Goal: Information Seeking & Learning: Learn about a topic

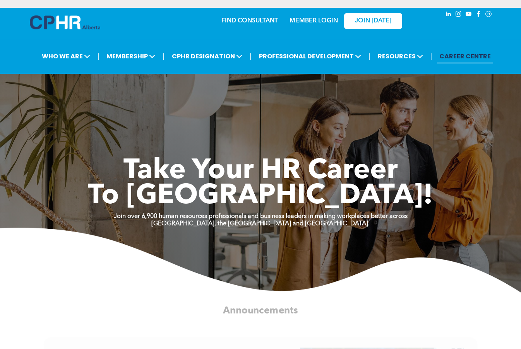
click at [480, 56] on link "CAREER CENTRE" at bounding box center [465, 56] width 56 height 14
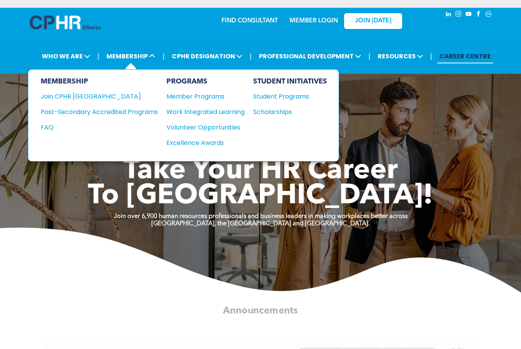
click at [199, 131] on div "PROGRAMS Member Programs Work Integrated Learning Volunteer Opportunities Excel…" at bounding box center [205, 115] width 78 height 76
click at [203, 127] on div "Volunteer Opportunities" at bounding box center [201, 128] width 70 height 10
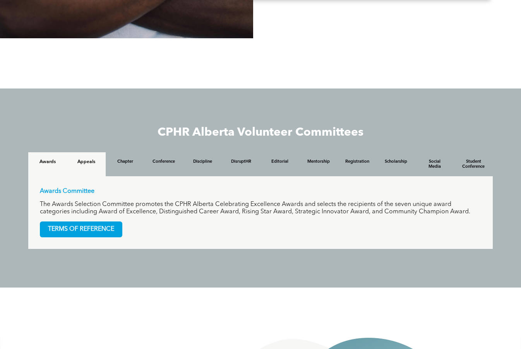
scroll to position [645, 0]
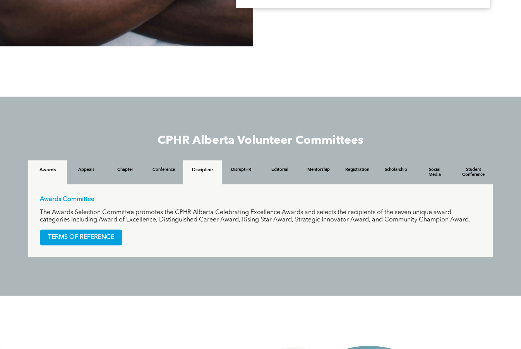
click at [204, 170] on h4 "Discipline" at bounding box center [202, 169] width 25 height 5
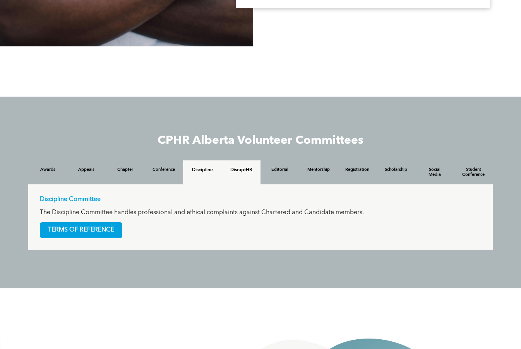
click at [233, 171] on h4 "DisruptHR" at bounding box center [241, 169] width 25 height 5
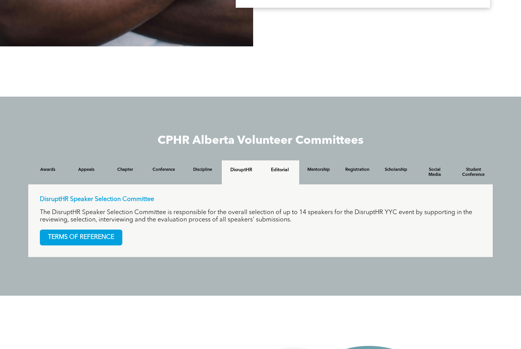
click at [270, 171] on h4 "Editorial" at bounding box center [279, 169] width 25 height 5
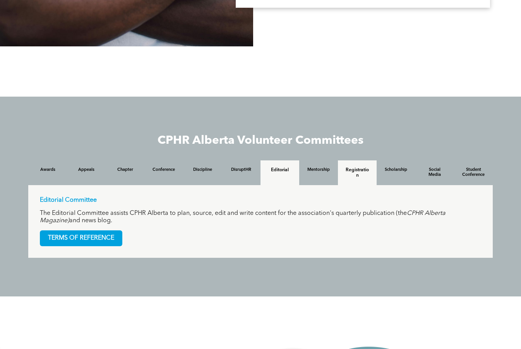
click at [363, 168] on h4 "Registration" at bounding box center [357, 172] width 25 height 11
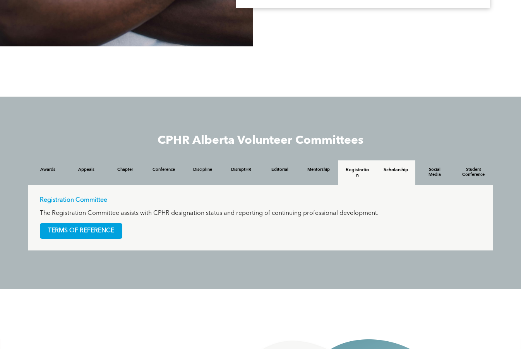
click at [404, 169] on h4 "Scholarship" at bounding box center [395, 169] width 25 height 5
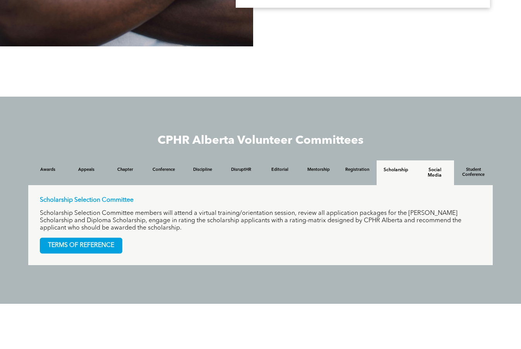
click at [432, 170] on h4 "Social Media" at bounding box center [434, 172] width 25 height 11
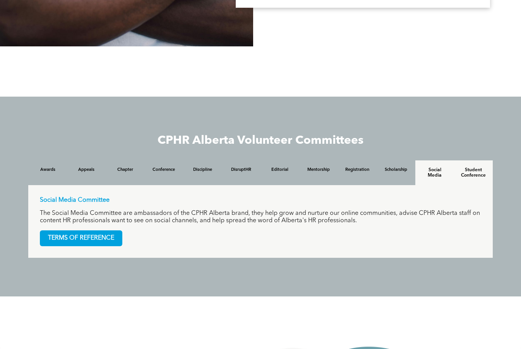
click at [472, 171] on h4 "Student Conference" at bounding box center [473, 172] width 25 height 11
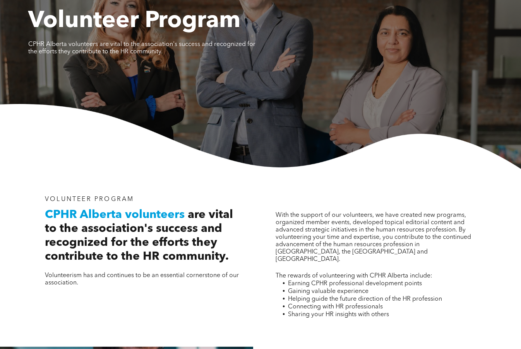
scroll to position [0, 0]
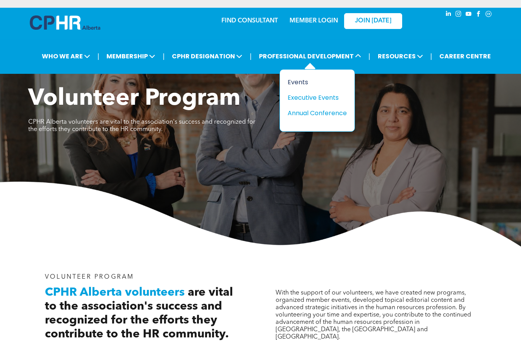
click at [305, 80] on div "Events" at bounding box center [313, 82] width 53 height 10
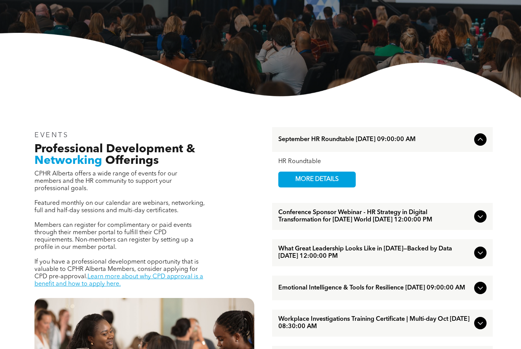
scroll to position [144, 0]
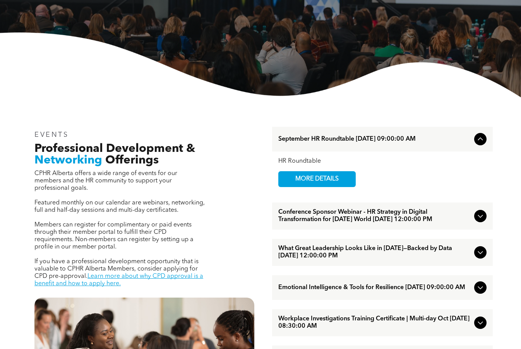
click at [489, 136] on div "September HR Roundtable September/11/2025 09:00:00 AM" at bounding box center [382, 139] width 220 height 25
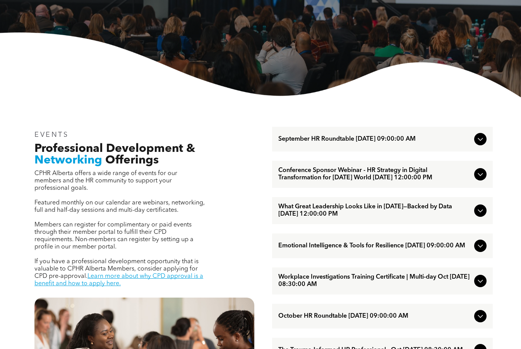
click at [487, 137] on div "September HR Roundtable September/11/2025 09:00:00 AM" at bounding box center [382, 139] width 220 height 25
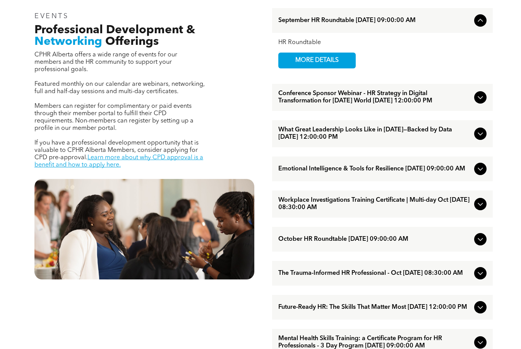
scroll to position [270, 0]
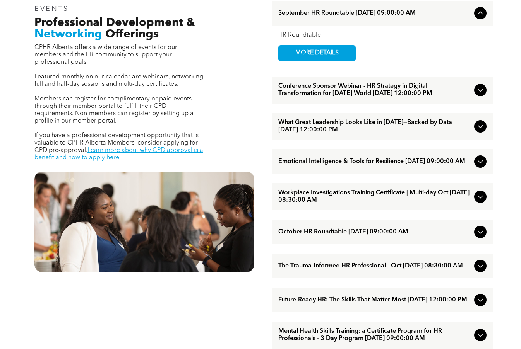
click at [477, 202] on icon at bounding box center [479, 196] width 9 height 9
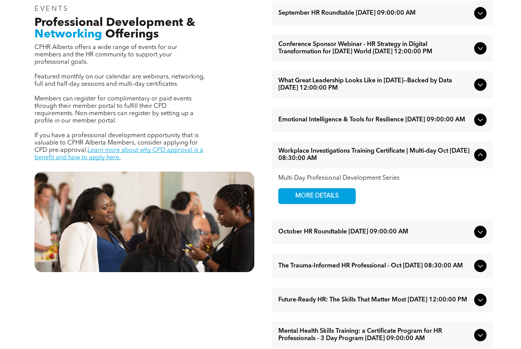
click at [379, 92] on span "What Great Leadership Looks Like in 2025—Backed by Data September/17/2025 12:00…" at bounding box center [374, 84] width 193 height 15
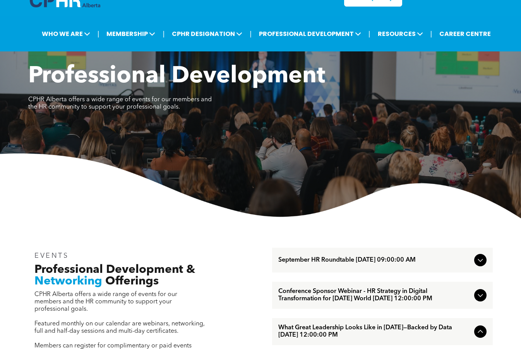
scroll to position [0, 0]
